Goal: Register for event/course

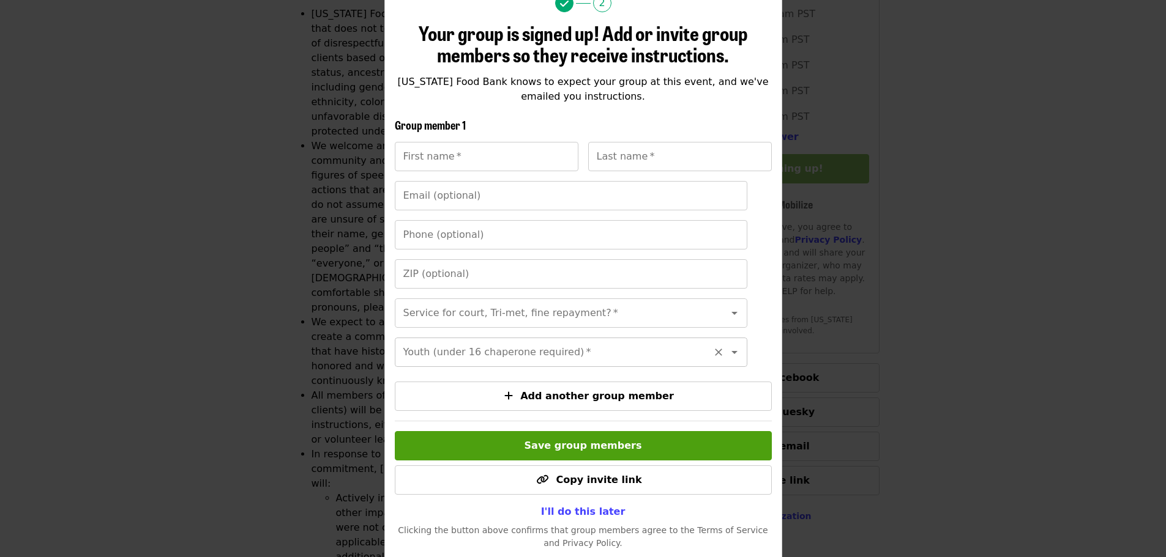
scroll to position [14, 0]
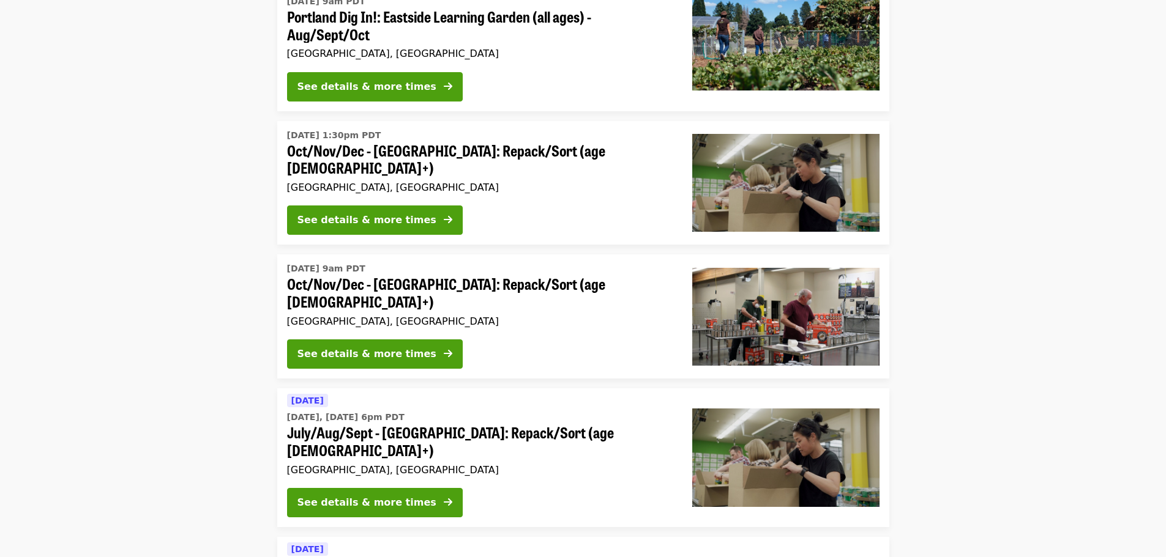
scroll to position [169, 0]
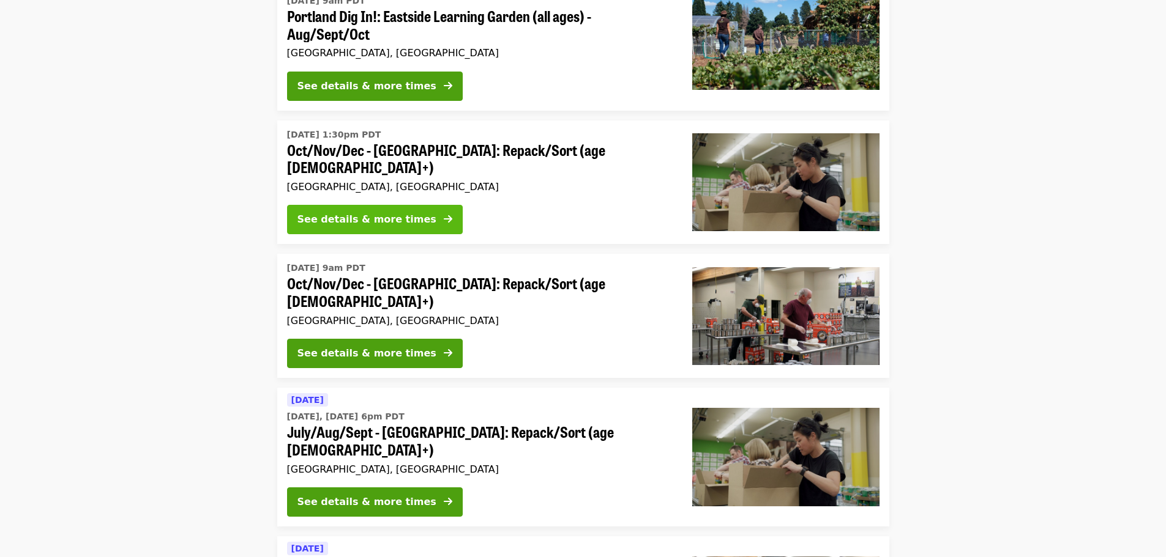
click at [367, 212] on div "See details & more times" at bounding box center [366, 219] width 139 height 15
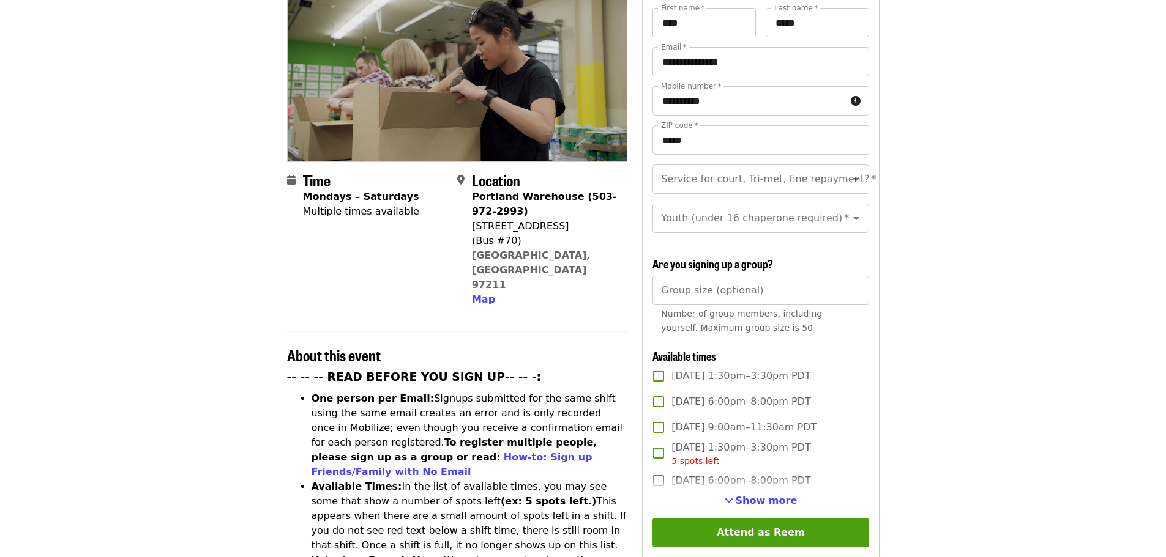
scroll to position [154, 0]
drag, startPoint x: 474, startPoint y: 201, endPoint x: 546, endPoint y: 203, distance: 72.3
click at [546, 218] on div "[STREET_ADDRESS]" at bounding box center [545, 225] width 146 height 15
copy div "[STREET_ADDRESS]"
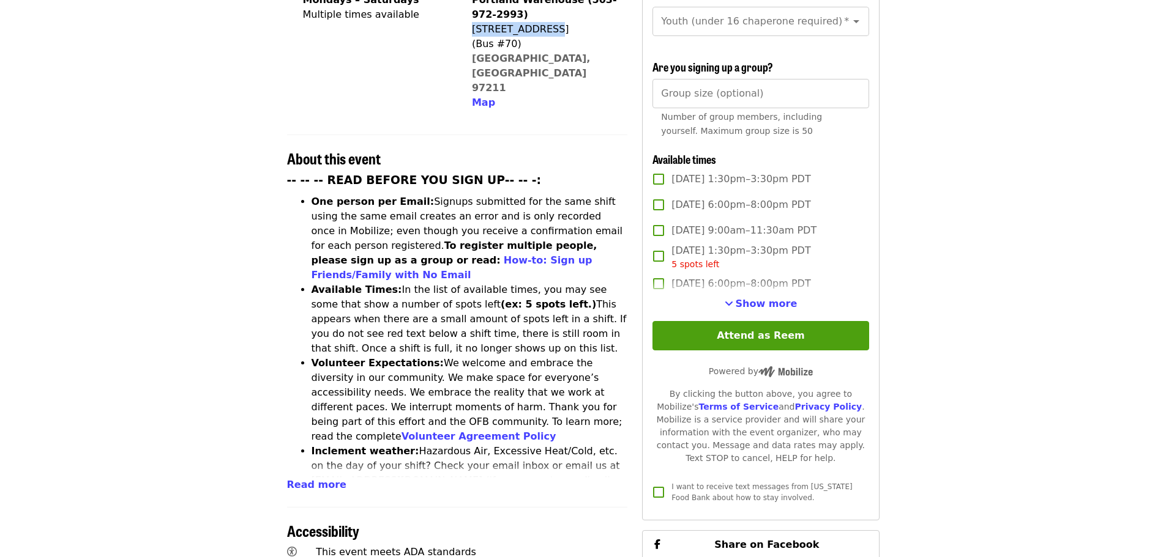
scroll to position [350, 0]
click at [322, 480] on span "Read more" at bounding box center [316, 486] width 59 height 12
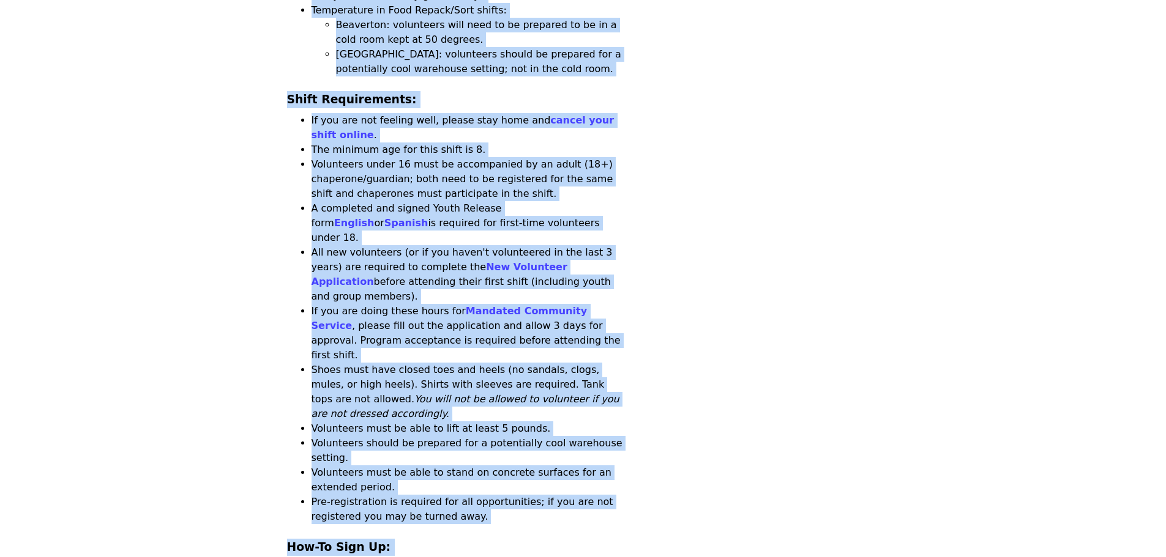
scroll to position [1355, 0]
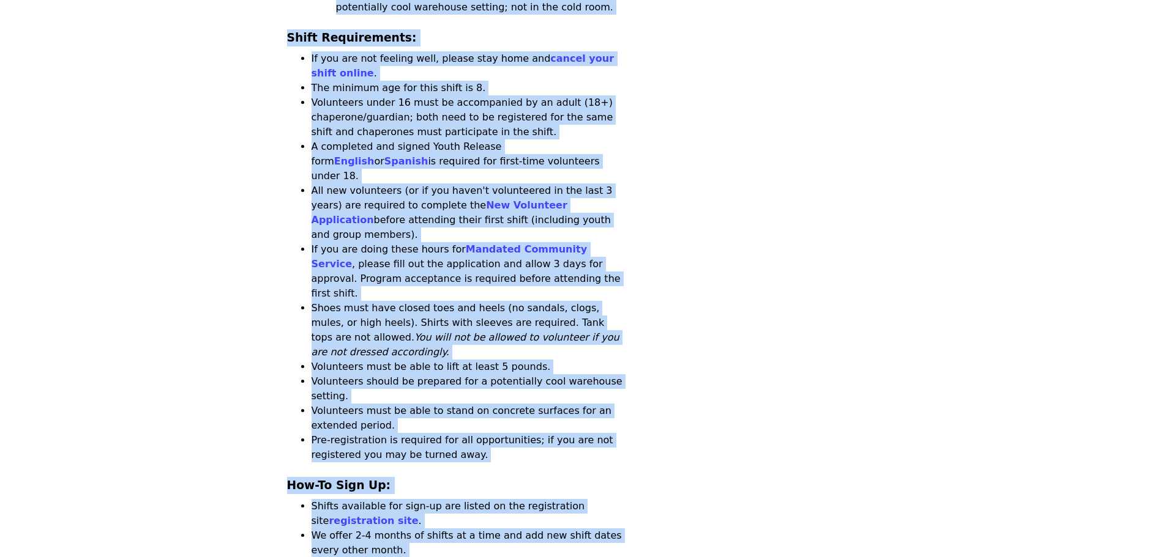
drag, startPoint x: 287, startPoint y: 258, endPoint x: 577, endPoint y: 488, distance: 370.6
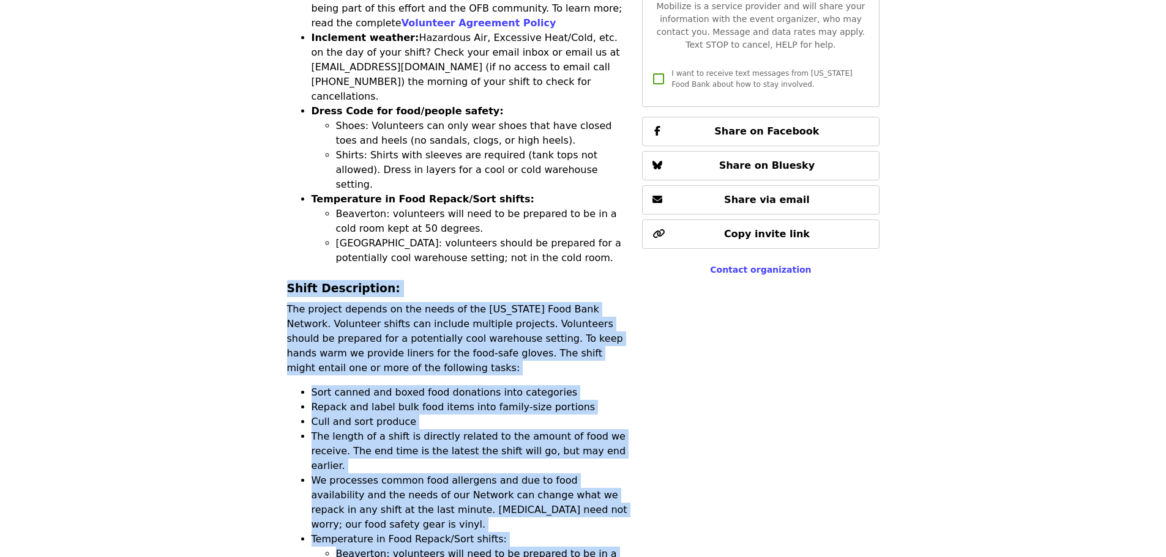
scroll to position [764, 0]
drag, startPoint x: 285, startPoint y: 190, endPoint x: 557, endPoint y: 473, distance: 392.5
copy div "Shift Description: The project depends on the needs of the Oregon Food Bank Net…"
